Goal: Transaction & Acquisition: Purchase product/service

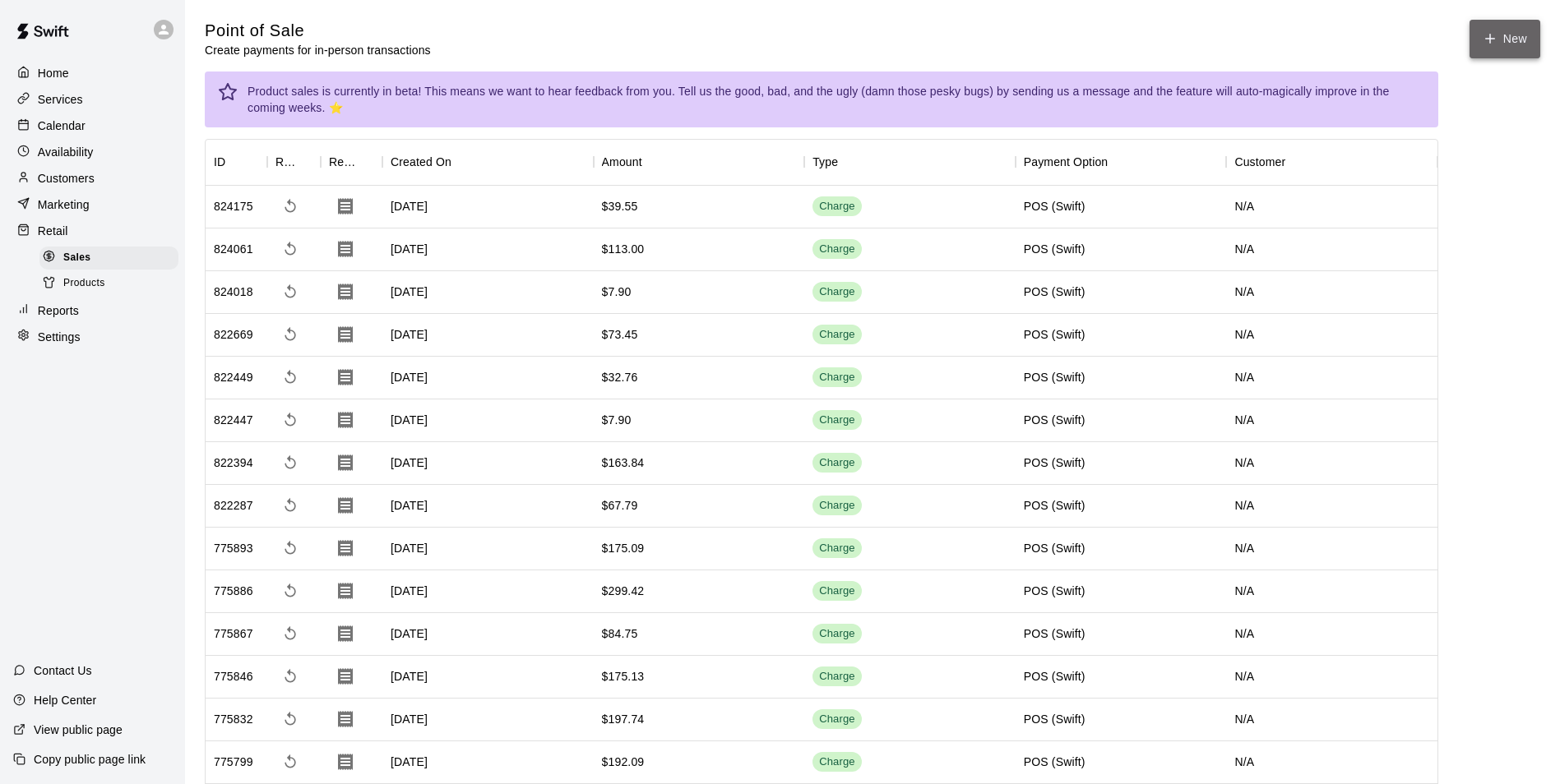
click at [1500, 31] on button "New" at bounding box center [1505, 39] width 71 height 39
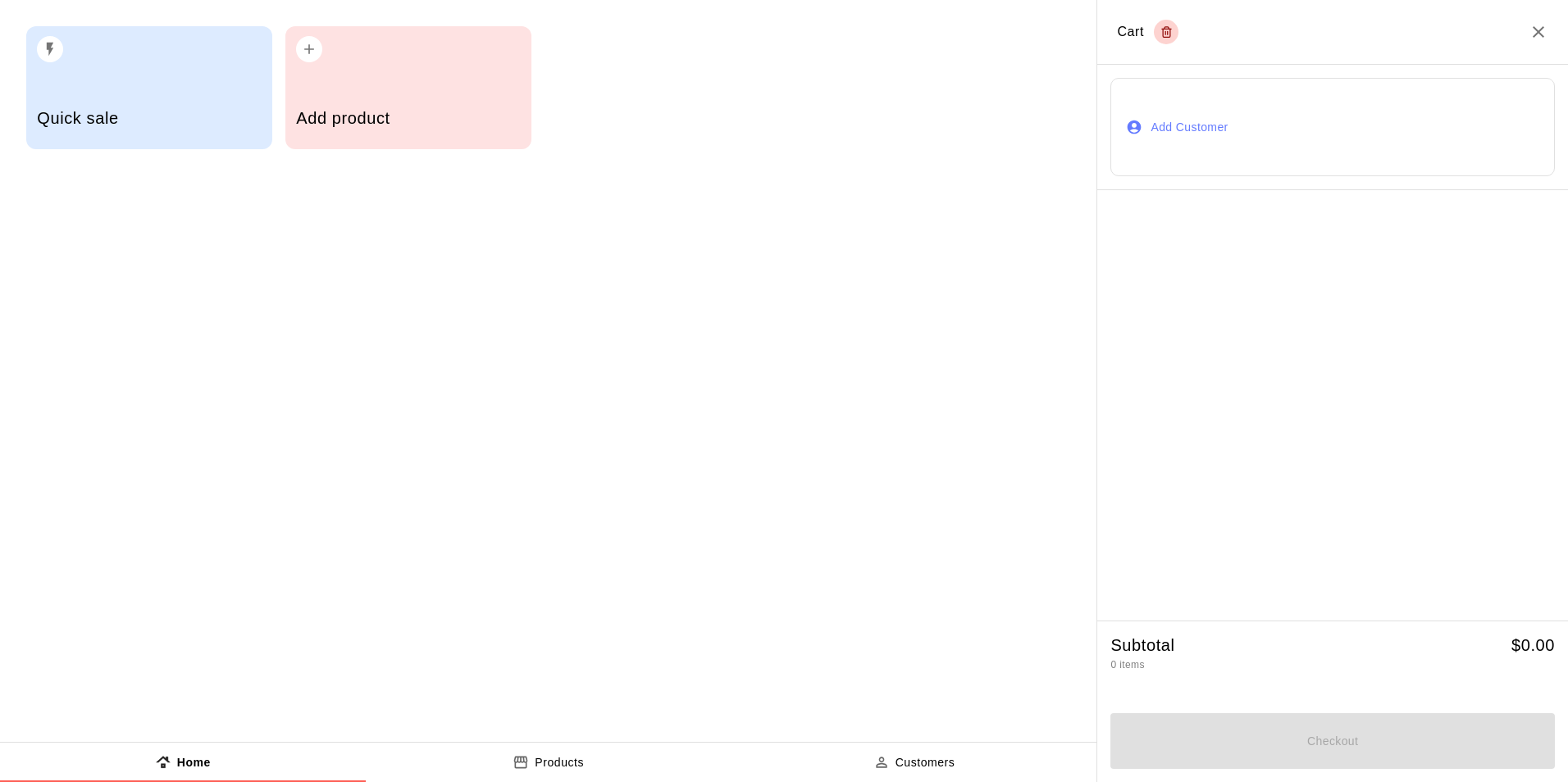
click at [415, 91] on div "Add product" at bounding box center [408, 120] width 224 height 58
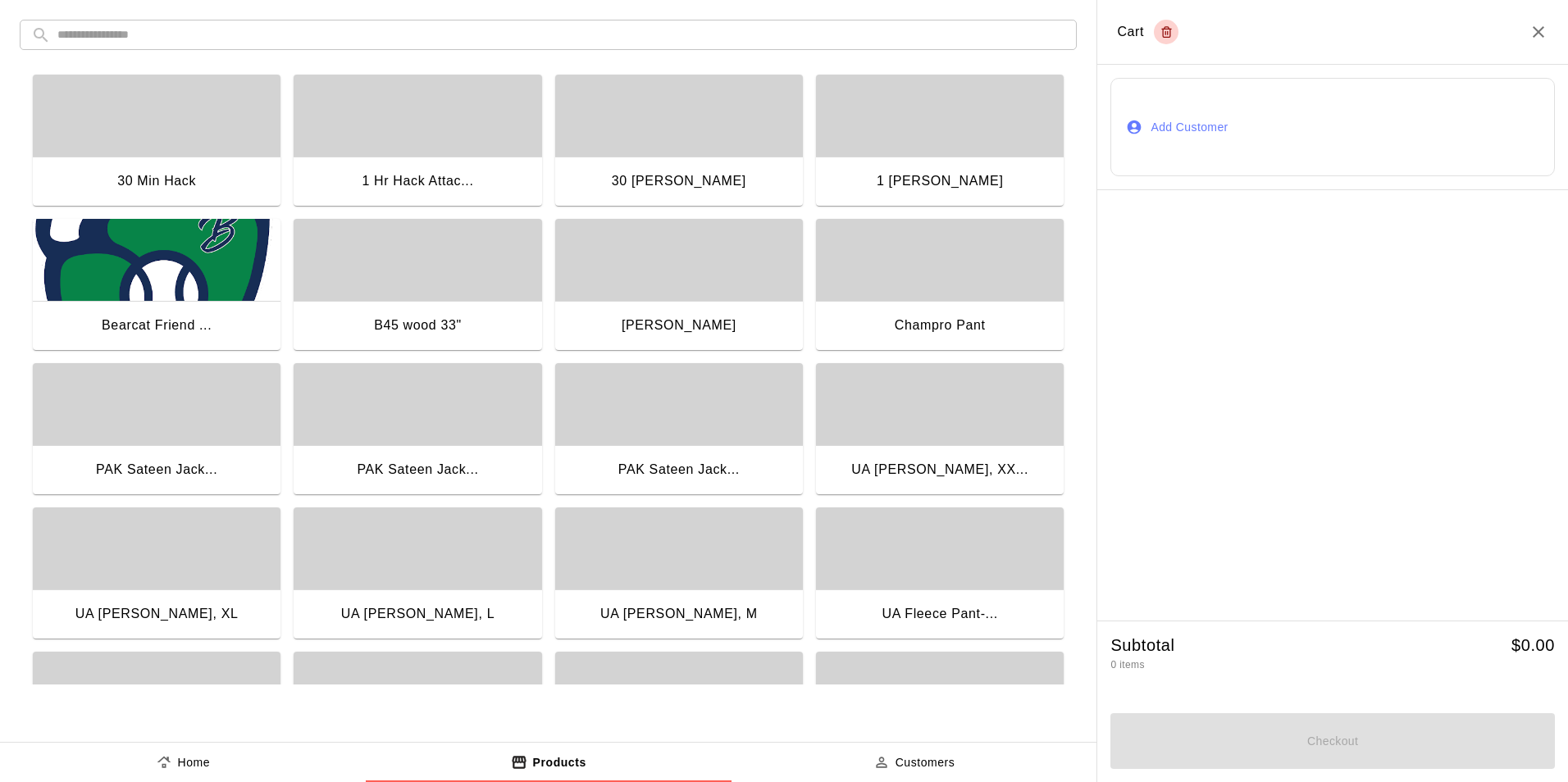
click at [366, 39] on input "text" at bounding box center [562, 35] width 1008 height 30
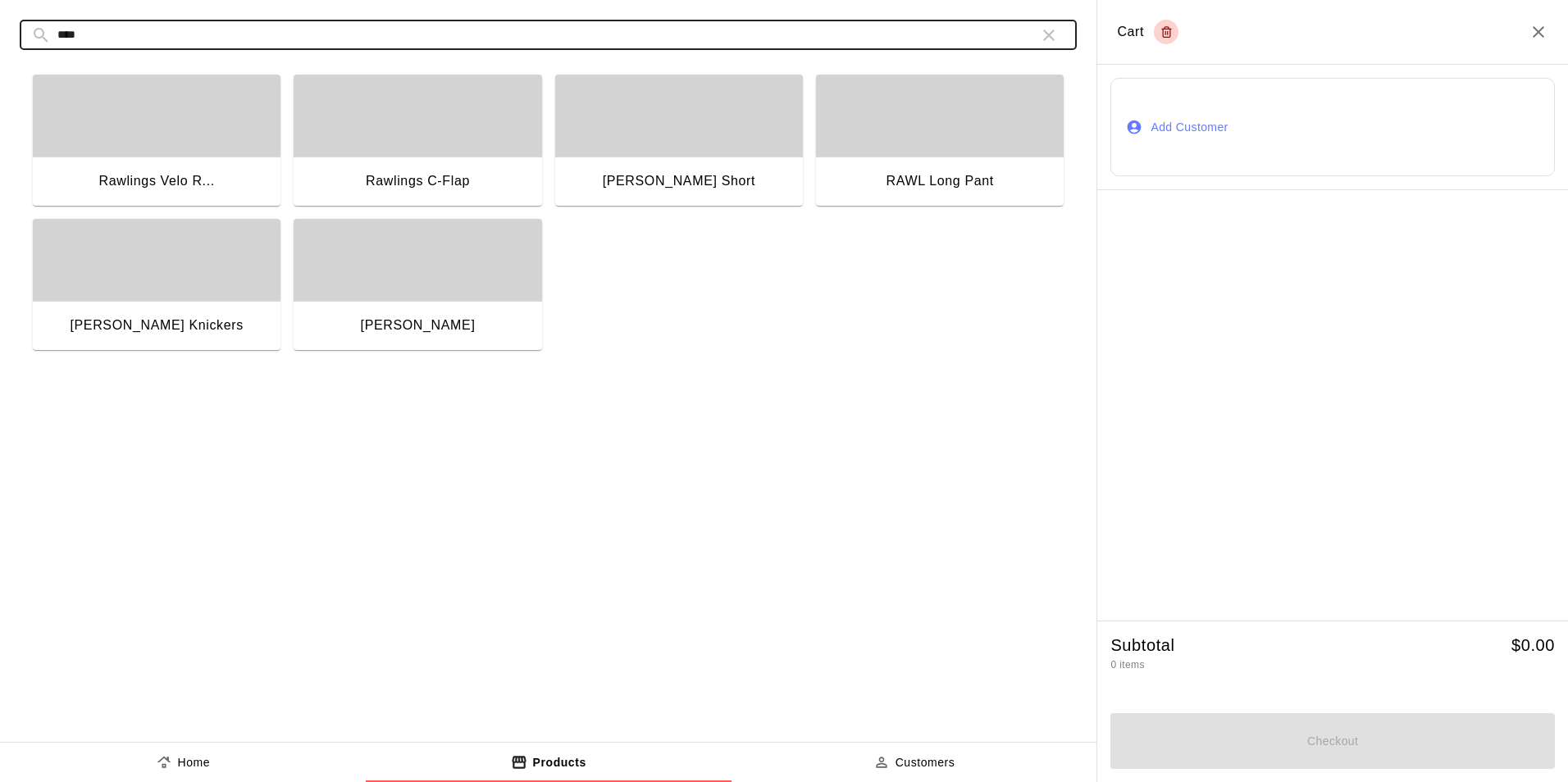
drag, startPoint x: 55, startPoint y: 39, endPoint x: 0, endPoint y: 58, distance: 58.2
click at [0, 58] on html "Home Services Calendar Availability Customers Marketing Retail Sales Products R…" at bounding box center [784, 628] width 1568 height 1256
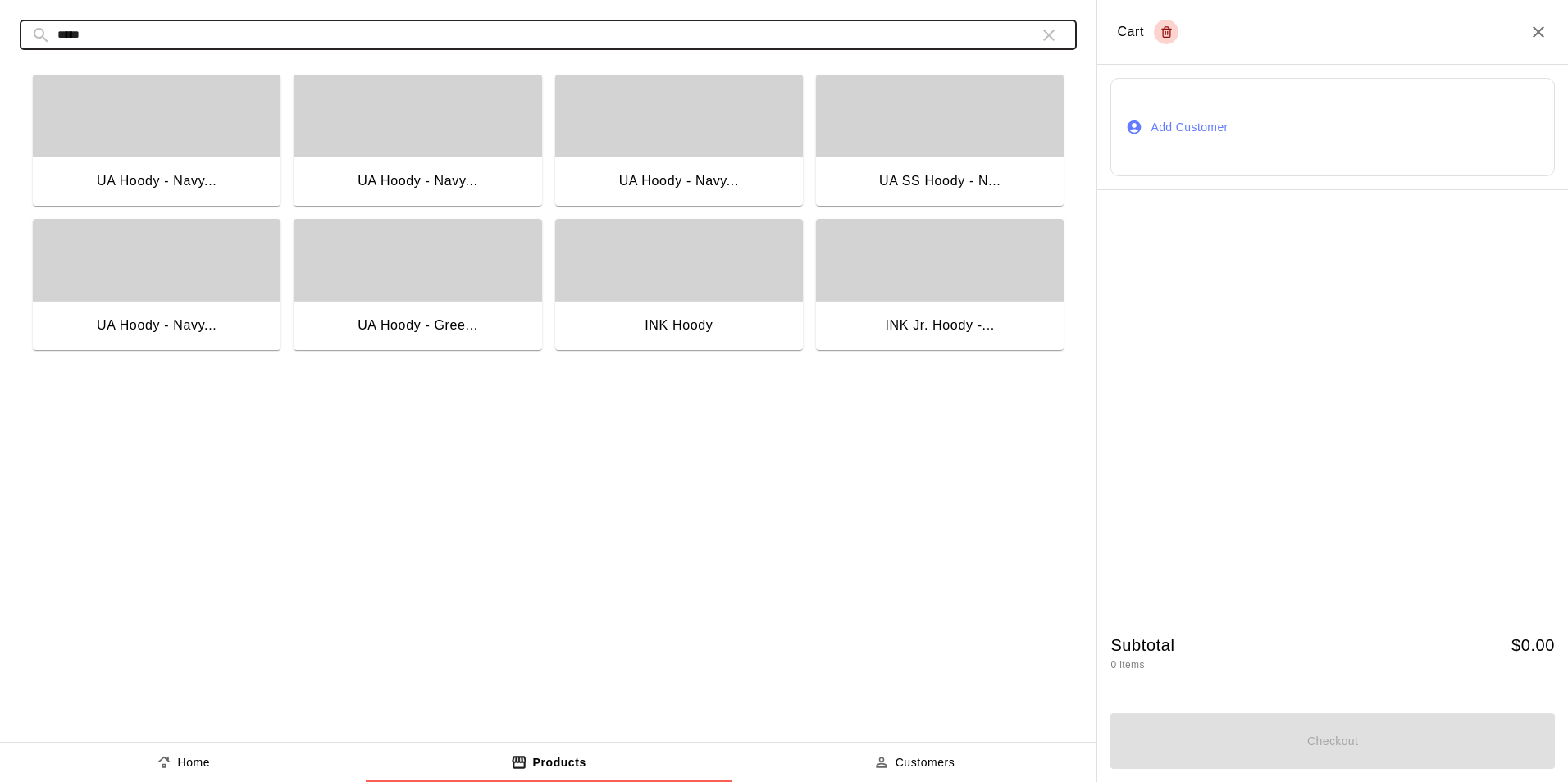
type input "*****"
click at [673, 301] on div "button" at bounding box center [679, 259] width 248 height 82
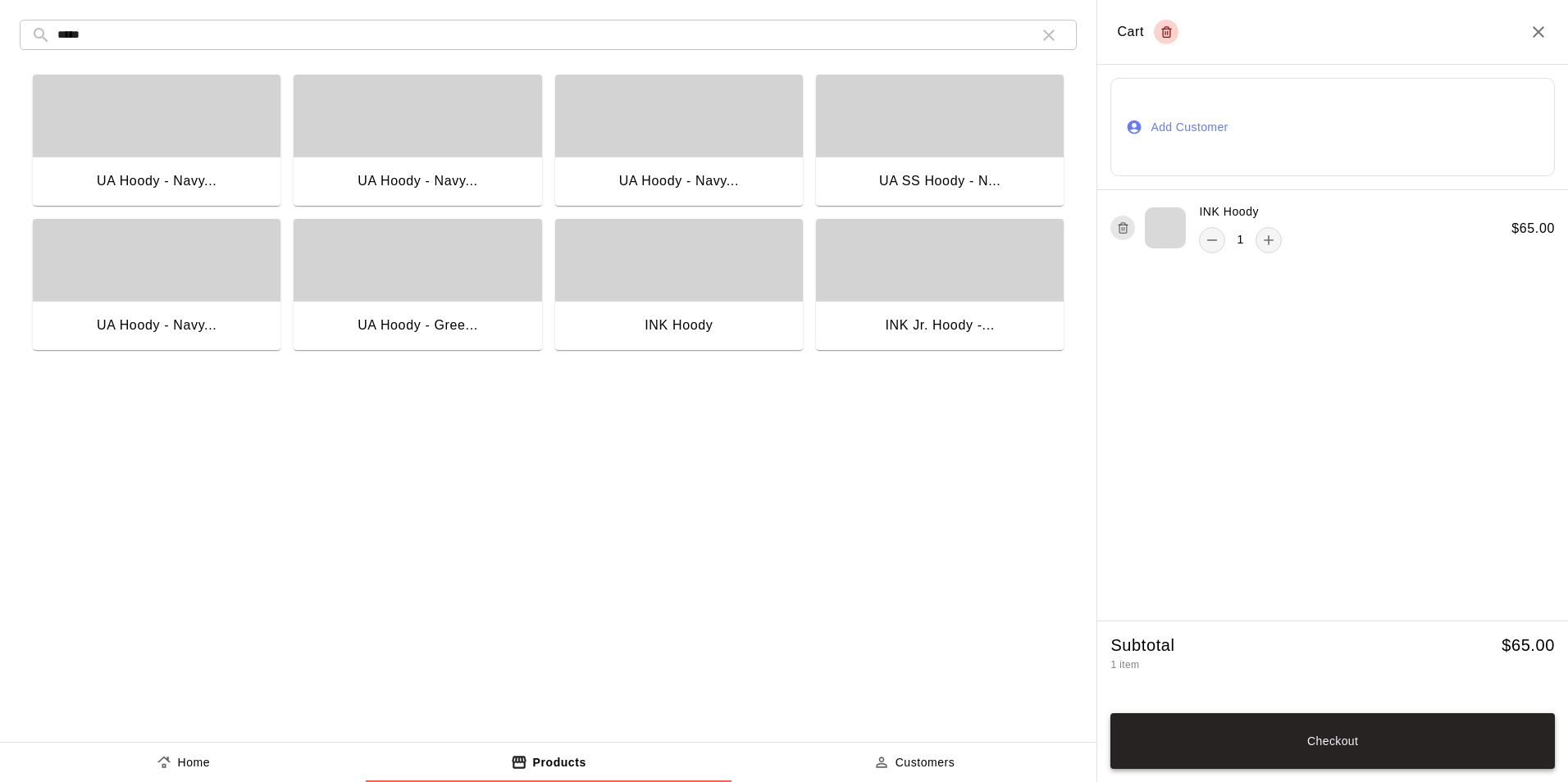
click at [1370, 747] on button "Checkout" at bounding box center [1333, 740] width 445 height 56
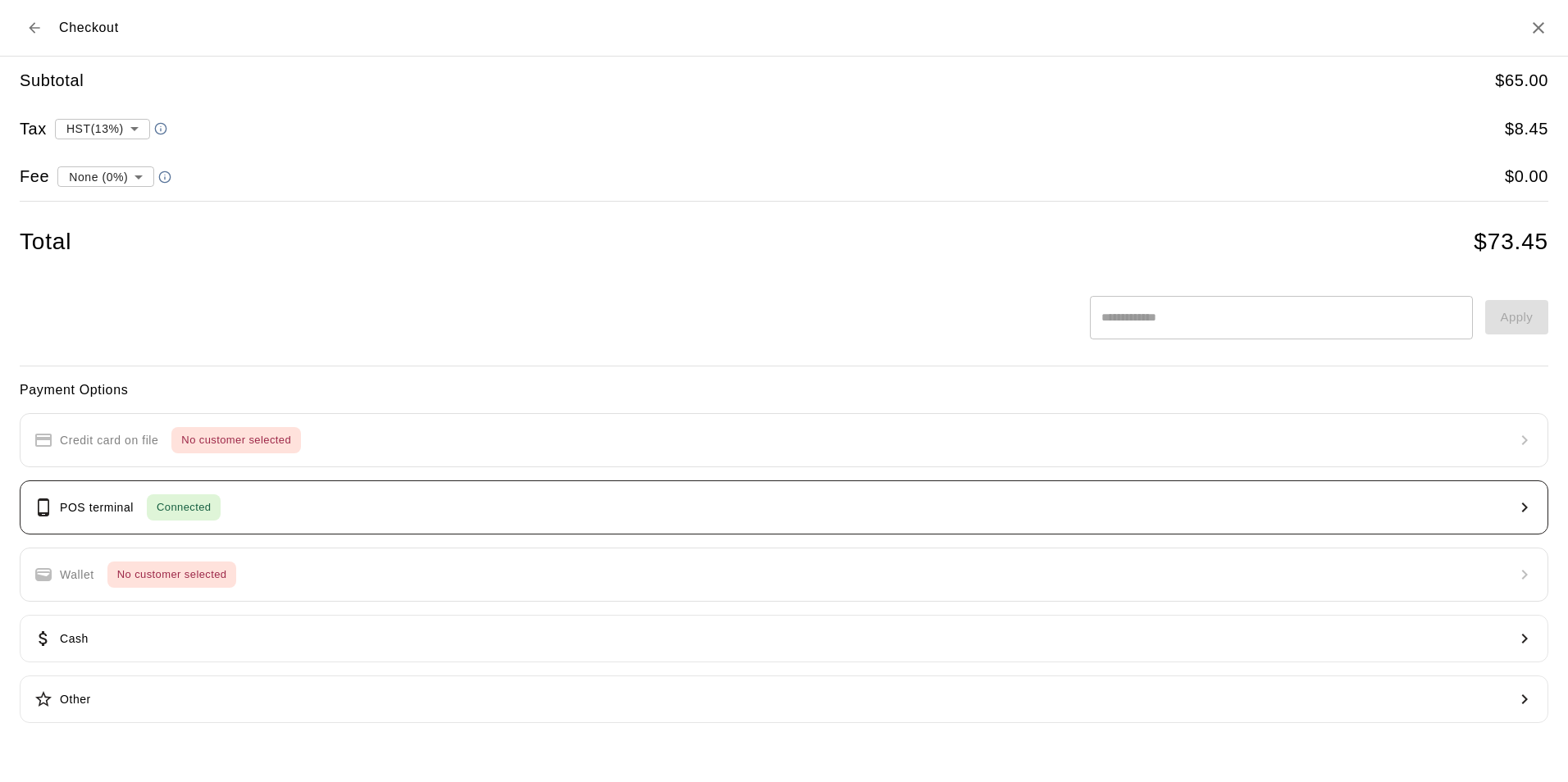
click at [363, 504] on button "POS terminal Connected" at bounding box center [784, 507] width 1529 height 54
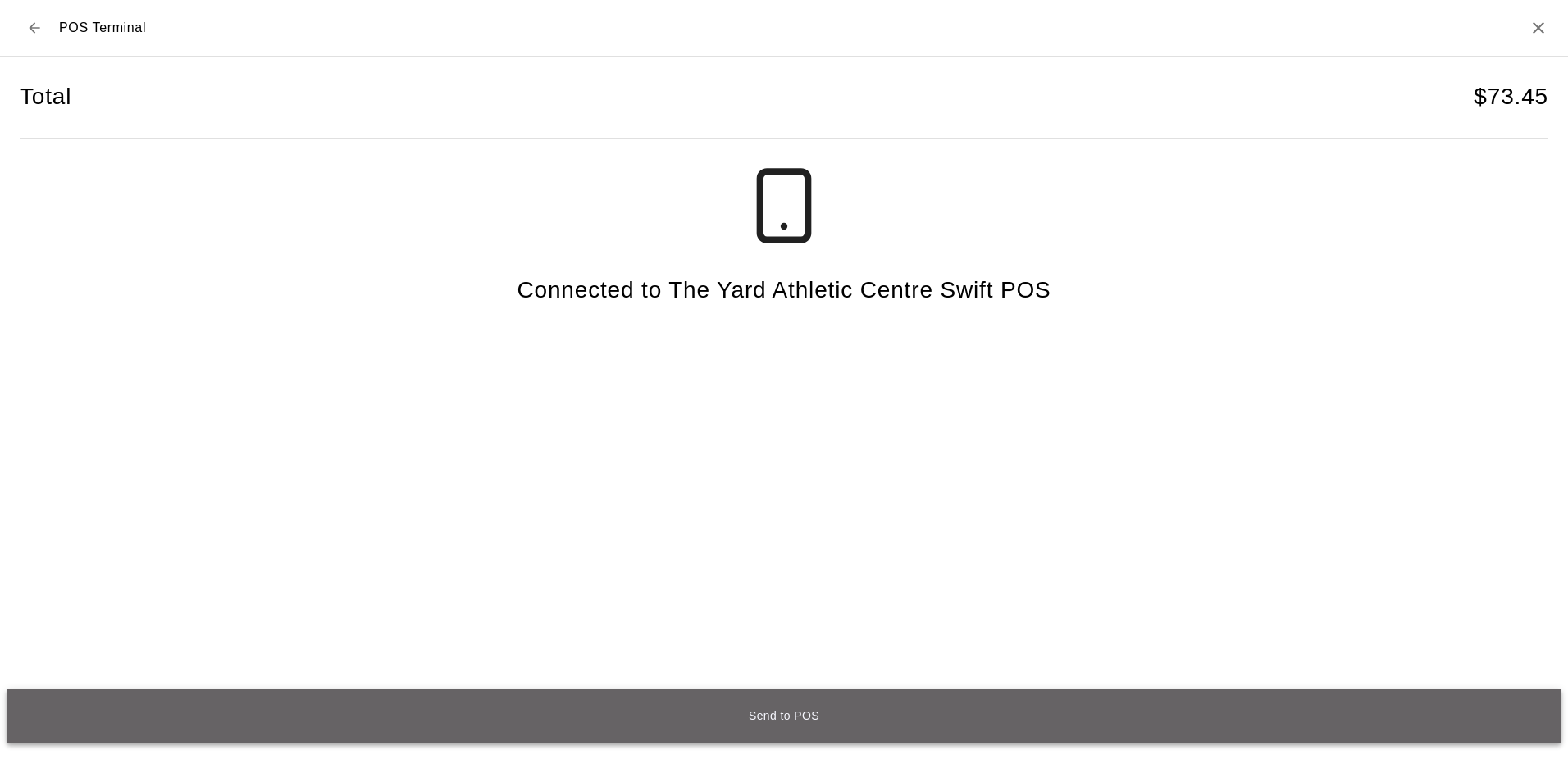
click at [769, 718] on button "Send to POS" at bounding box center [783, 716] width 1555 height 55
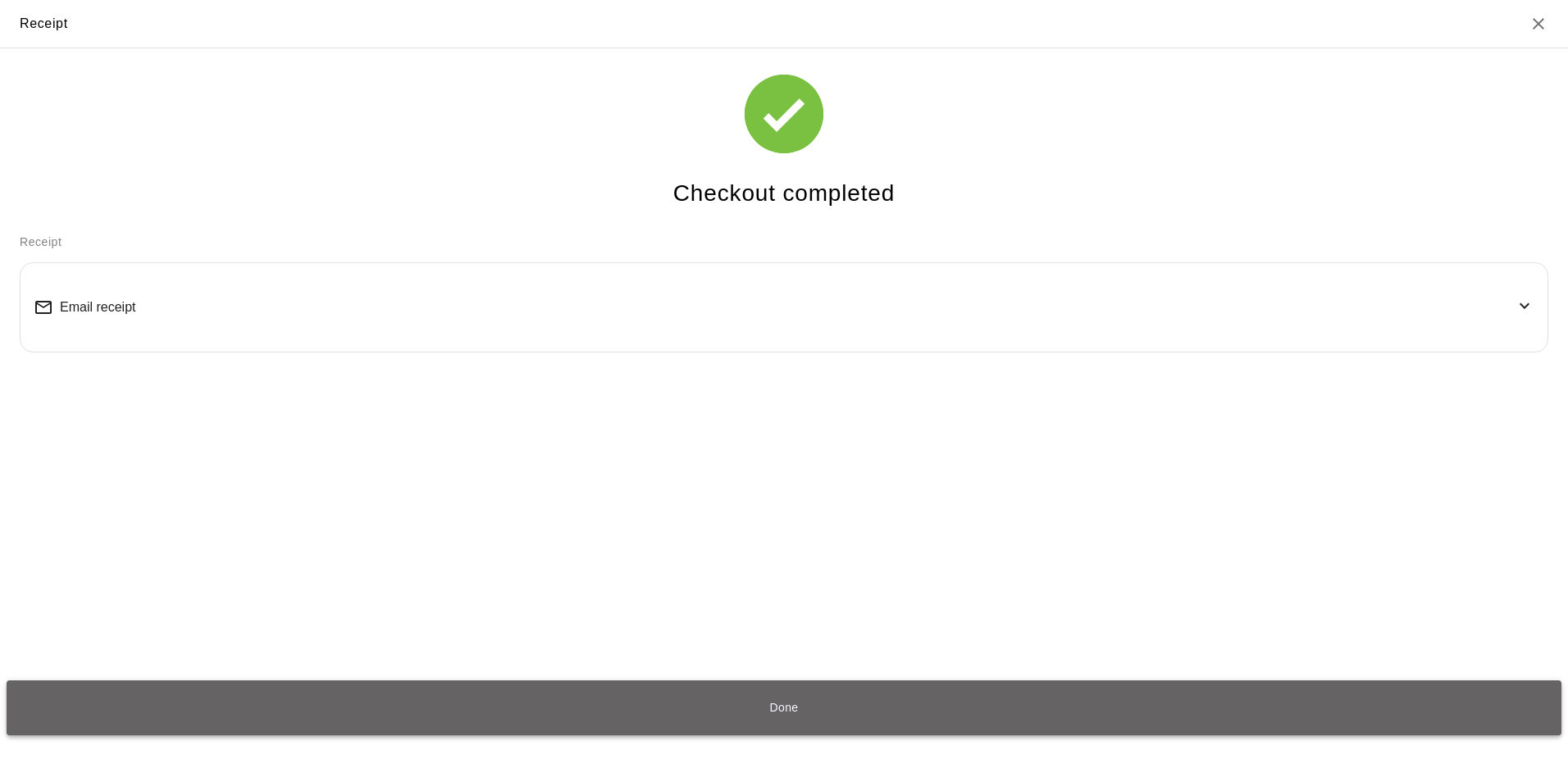
click at [802, 703] on button "Done" at bounding box center [783, 708] width 1555 height 55
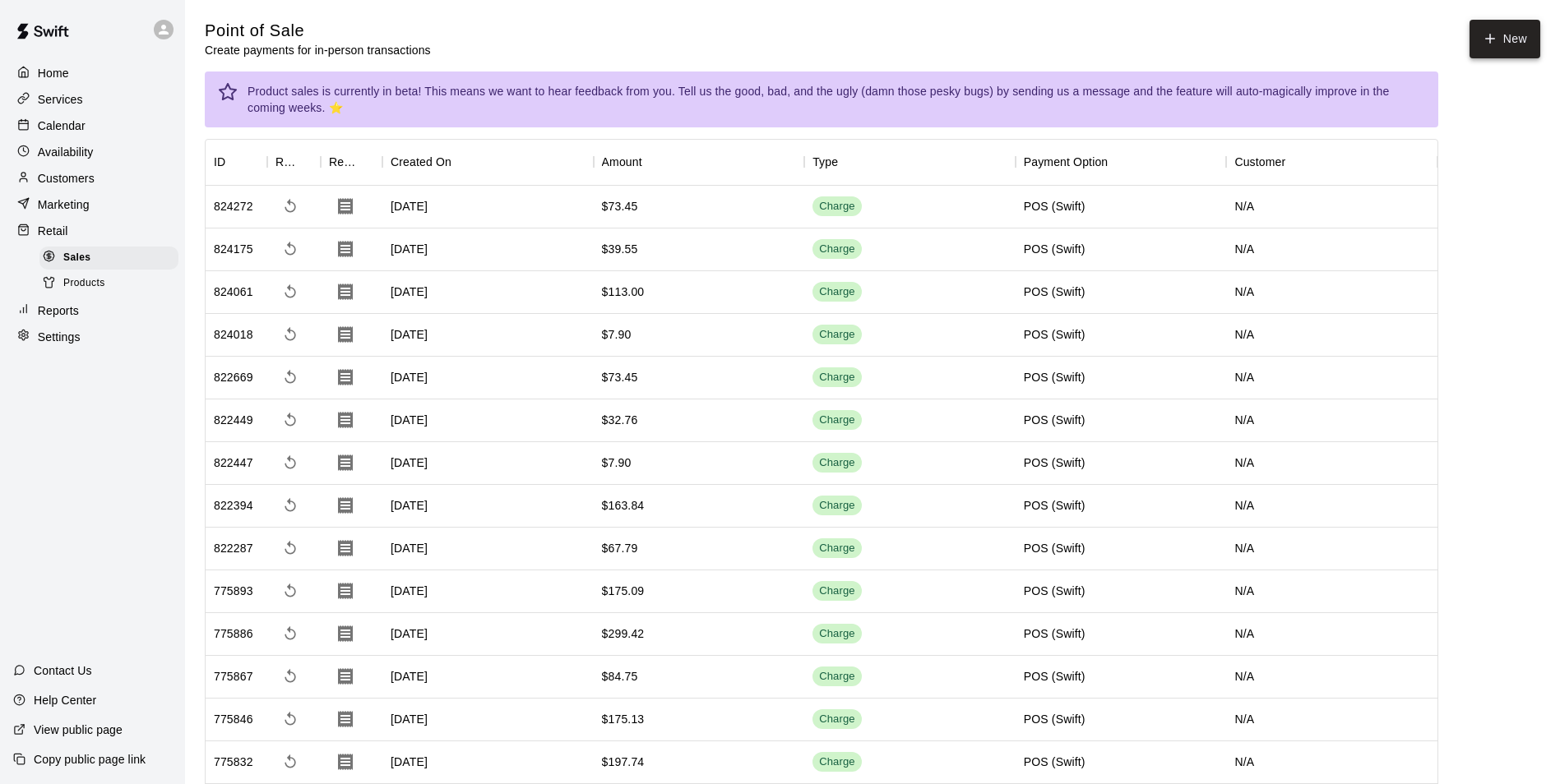
click at [1505, 38] on button "New" at bounding box center [1505, 39] width 71 height 39
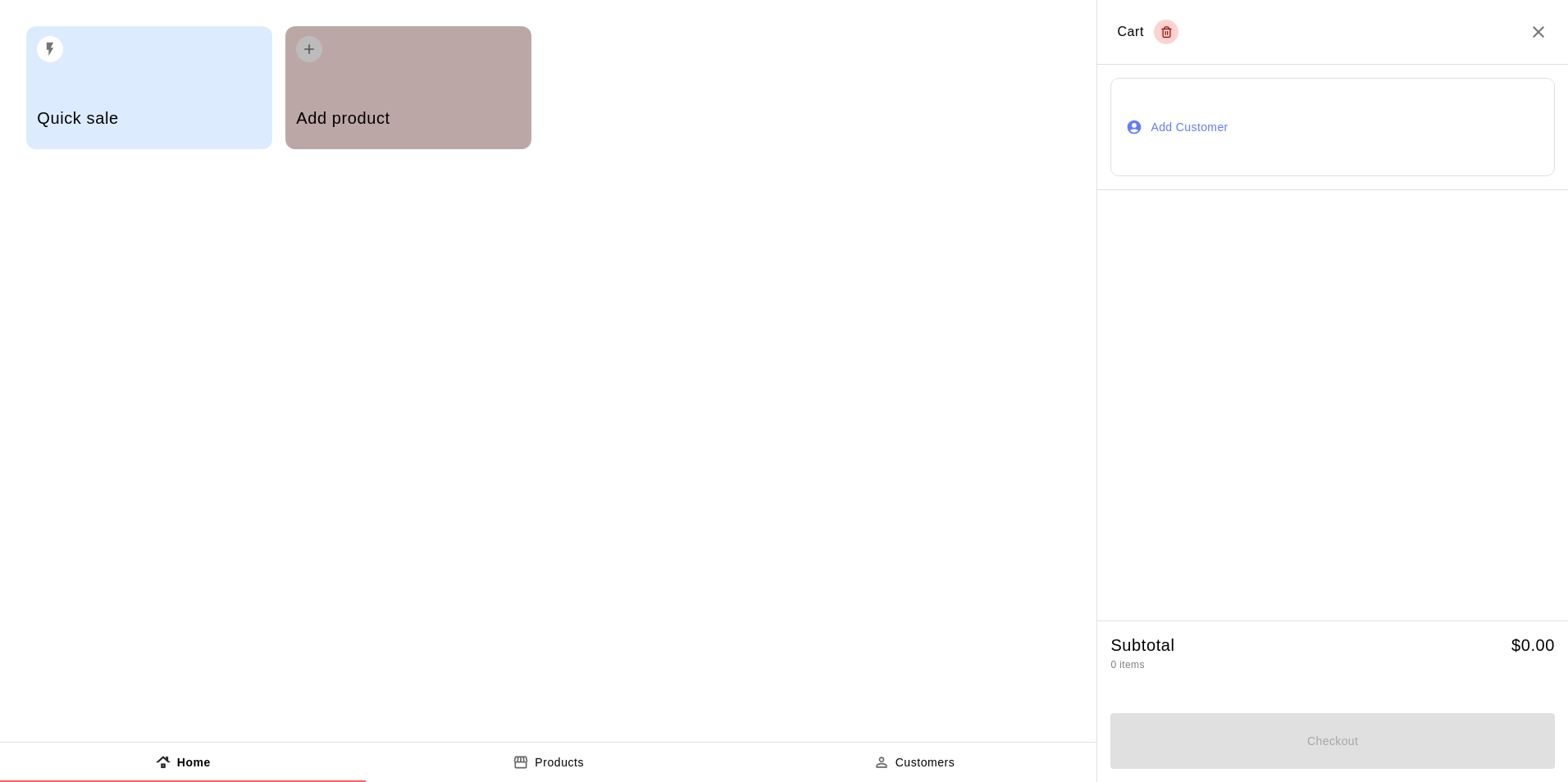
click at [375, 84] on div "Add product" at bounding box center [408, 88] width 246 height 123
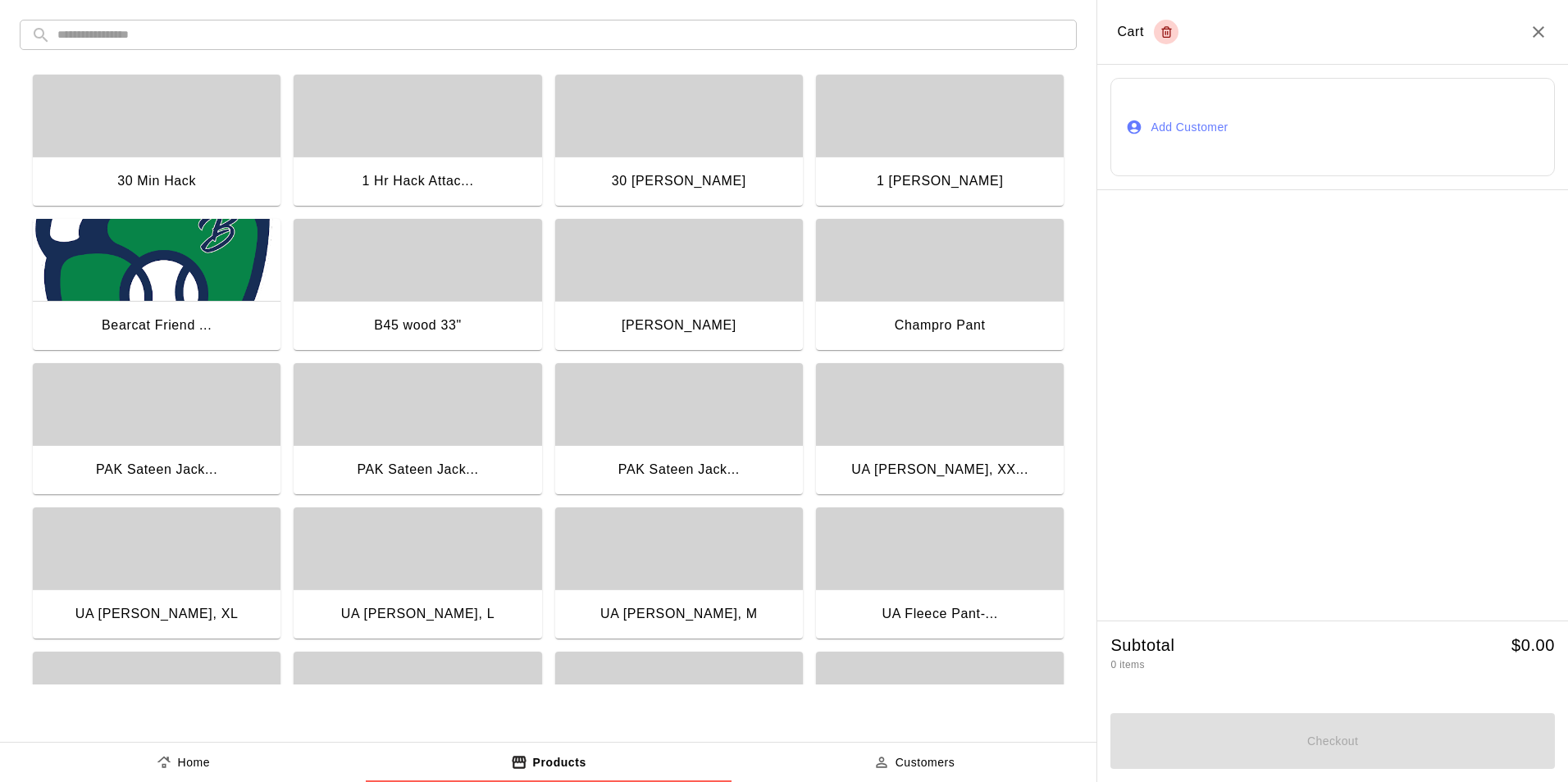
click at [252, 47] on input "text" at bounding box center [562, 35] width 1008 height 30
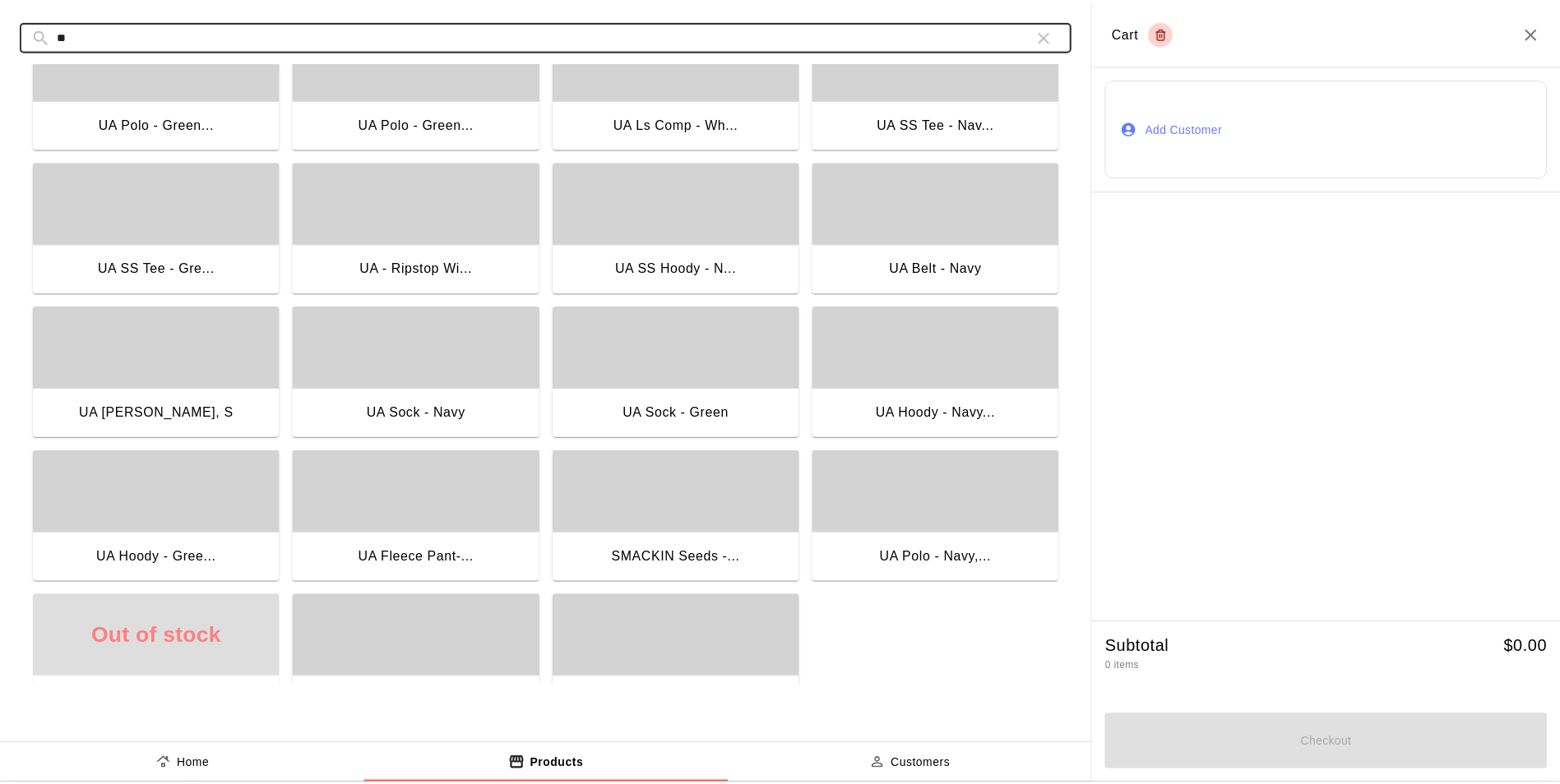
scroll to position [494, 0]
type input "**"
click at [688, 375] on div "button" at bounding box center [681, 345] width 249 height 83
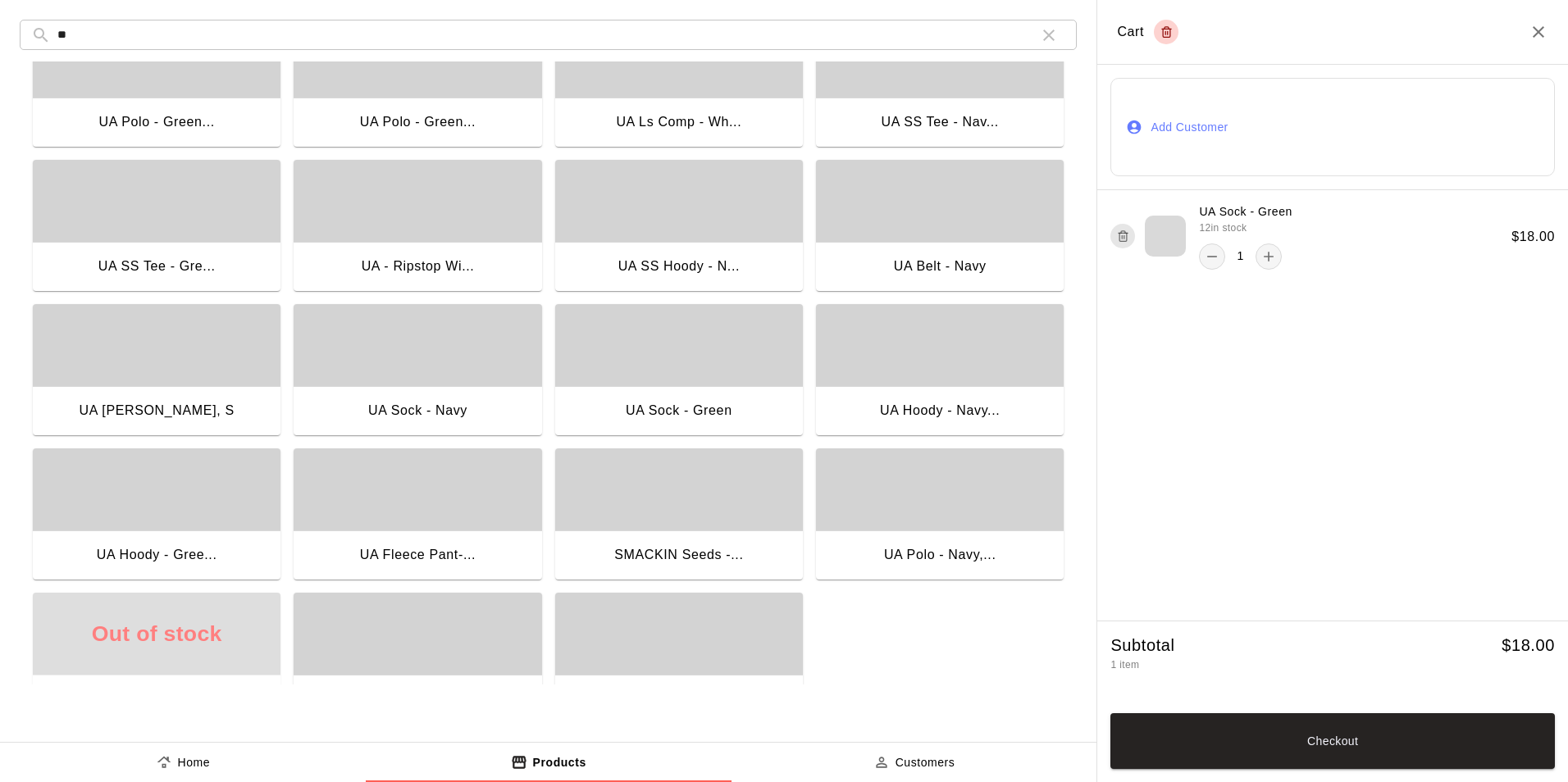
click at [447, 377] on div "button" at bounding box center [417, 345] width 248 height 82
click at [1327, 741] on button "Checkout" at bounding box center [1333, 740] width 445 height 56
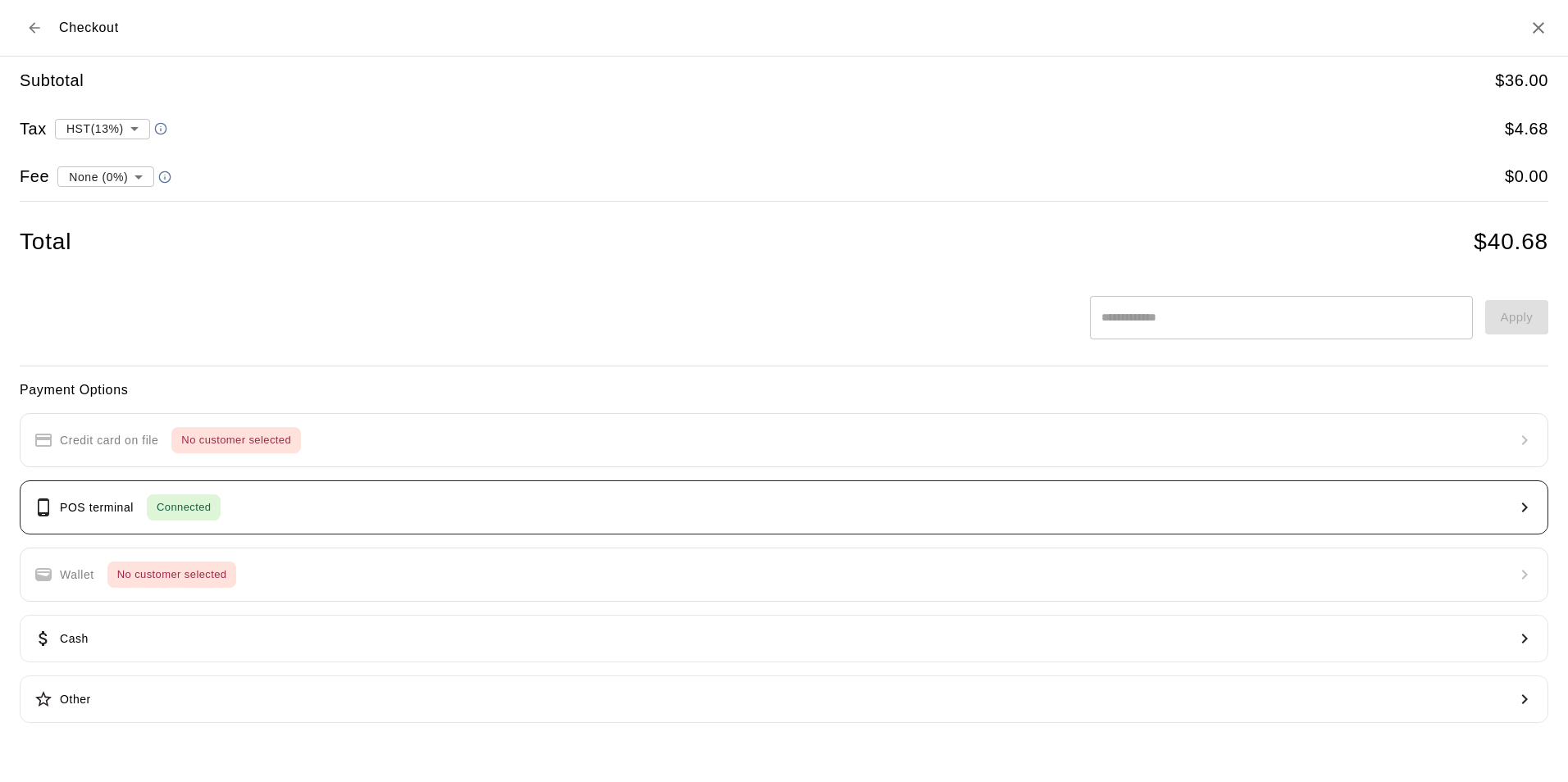
click at [315, 510] on button "POS terminal Connected" at bounding box center [784, 507] width 1529 height 54
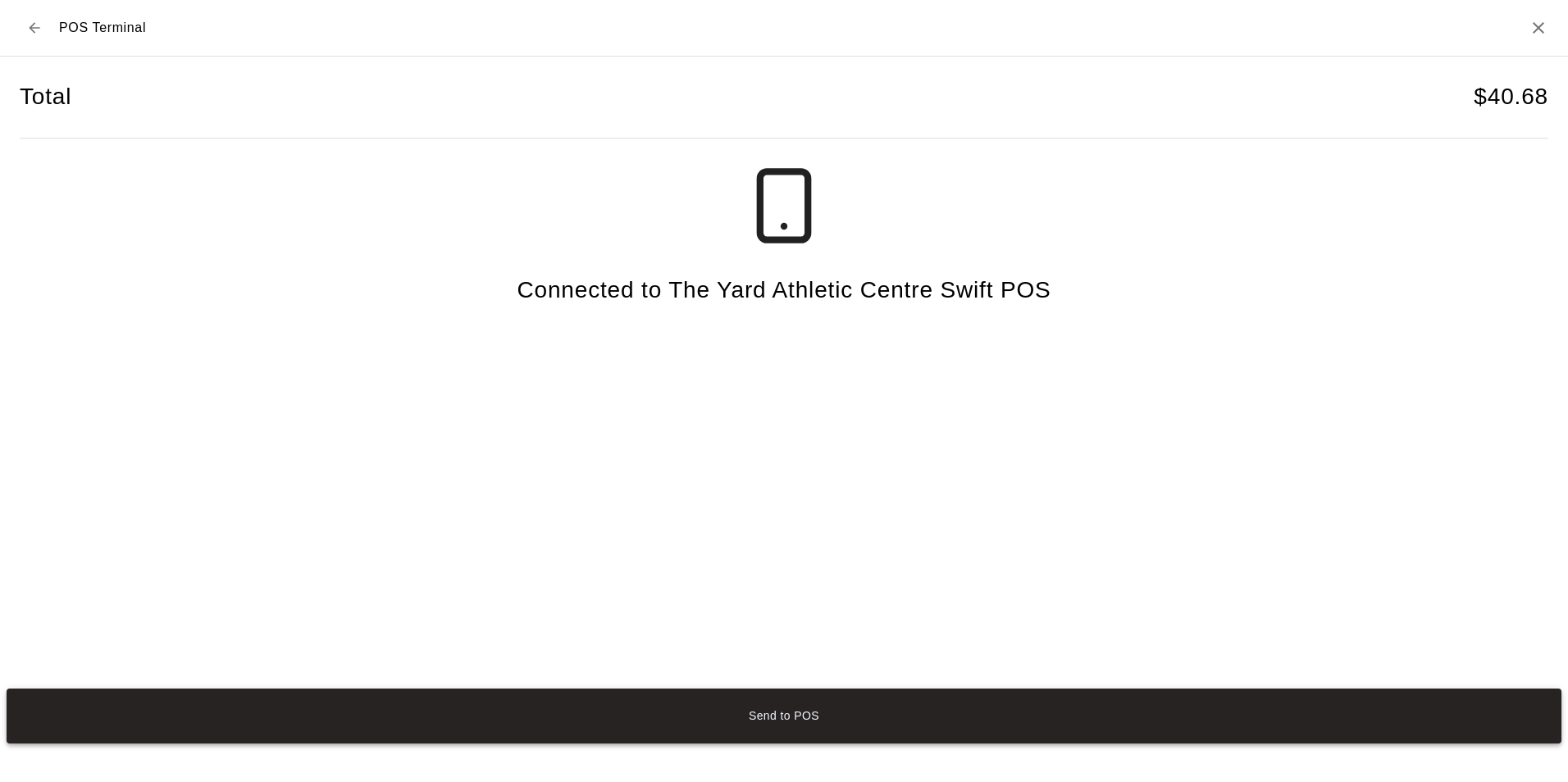
click at [775, 719] on button "Send to POS" at bounding box center [783, 716] width 1555 height 55
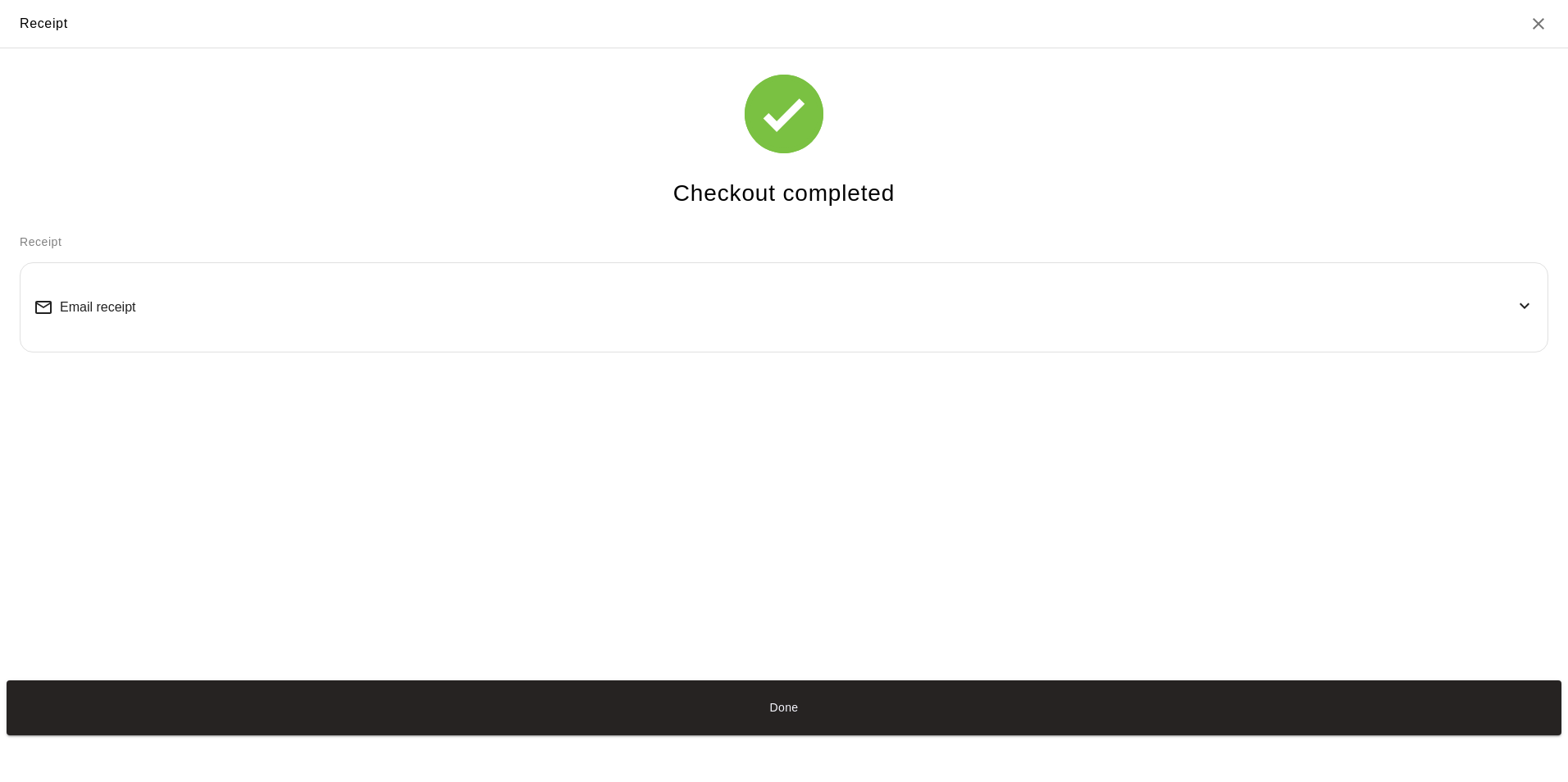
click at [775, 719] on button "Done" at bounding box center [783, 708] width 1555 height 55
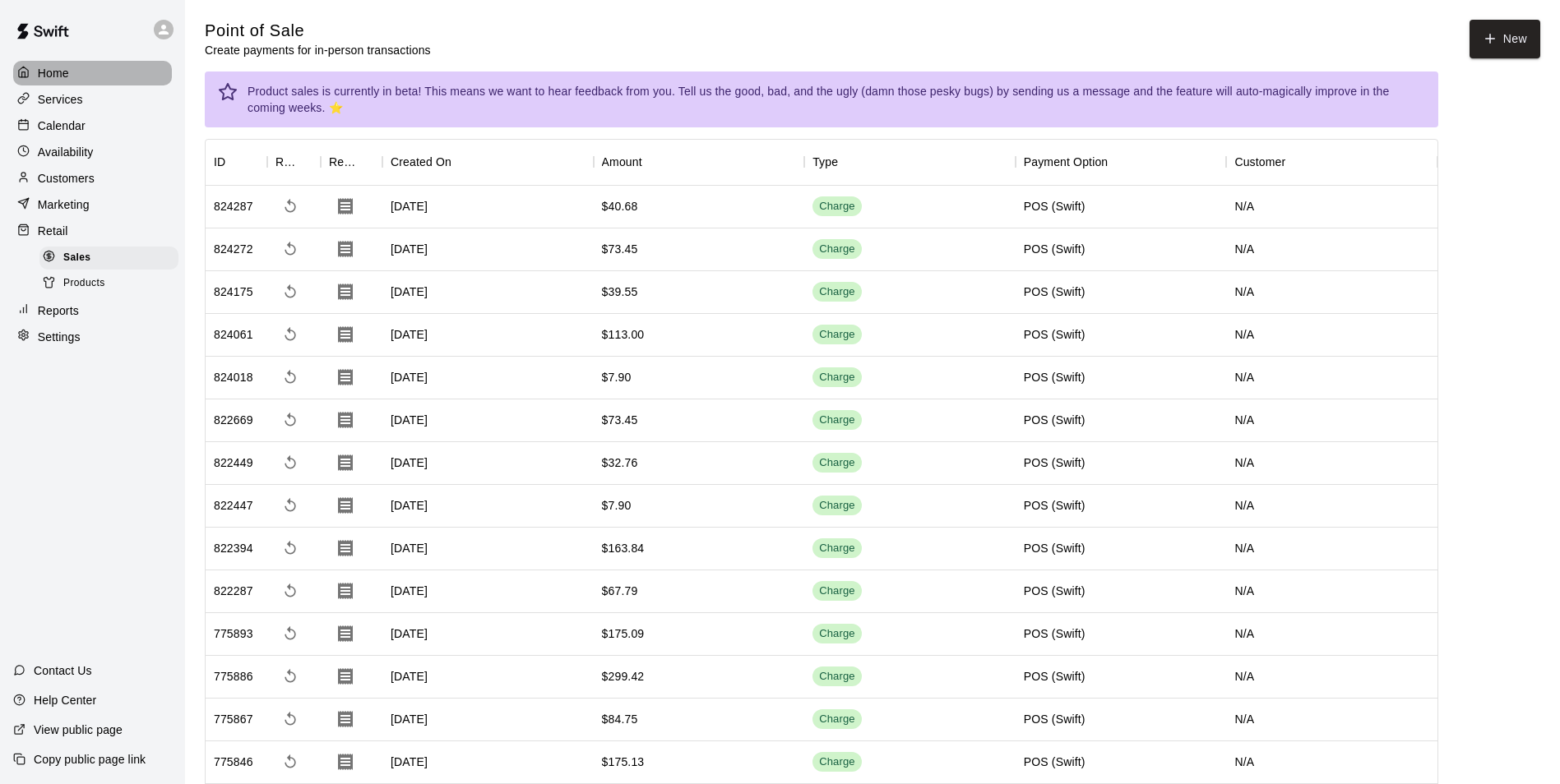
click at [78, 72] on div "Home" at bounding box center [92, 74] width 159 height 25
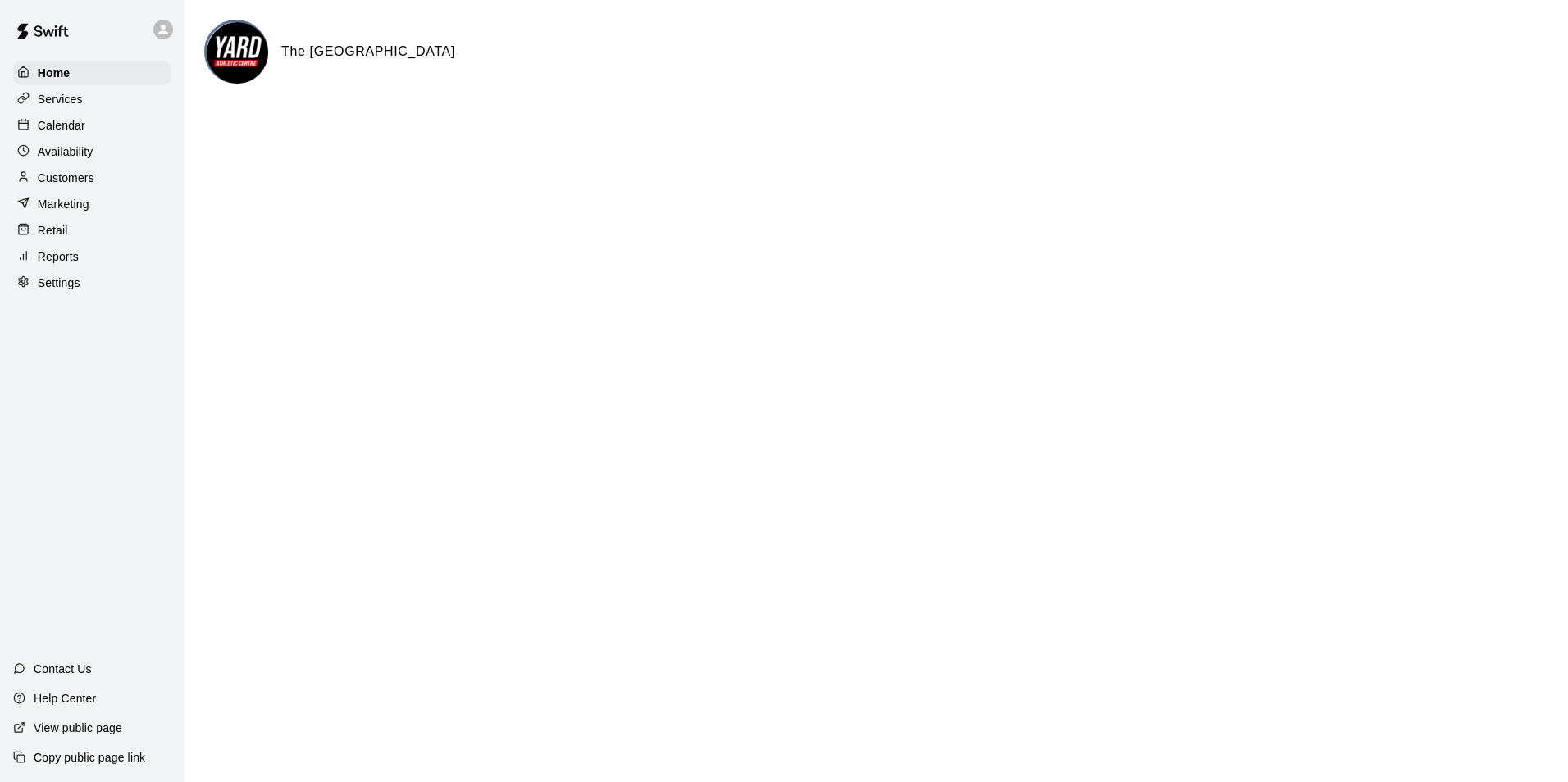
click at [70, 238] on div "Retail" at bounding box center [92, 230] width 159 height 25
